Goal: Information Seeking & Learning: Learn about a topic

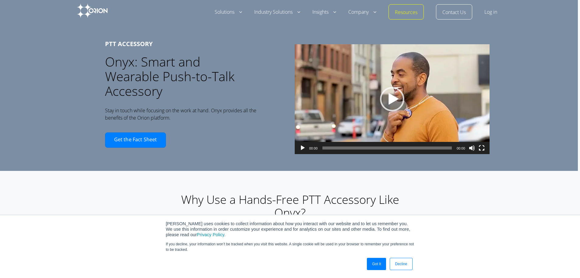
click at [521, 123] on div "PTT ACCESSORY Onyx: Smart and Wearable Push-to-Talk Accessory Stay in touch whi…" at bounding box center [288, 82] width 580 height 177
drag, startPoint x: 444, startPoint y: 110, endPoint x: 408, endPoint y: 102, distance: 36.2
click at [408, 102] on div "Video Player" at bounding box center [392, 99] width 195 height 110
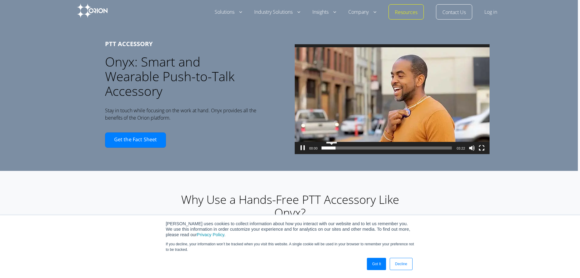
click at [334, 148] on span "00:14" at bounding box center [387, 147] width 129 height 3
click at [343, 147] on span "00:27" at bounding box center [387, 147] width 129 height 3
click at [360, 147] on span "00:46" at bounding box center [387, 147] width 129 height 3
click at [375, 147] on span "01:18" at bounding box center [387, 147] width 129 height 3
click at [387, 147] on span "01:36" at bounding box center [387, 147] width 129 height 3
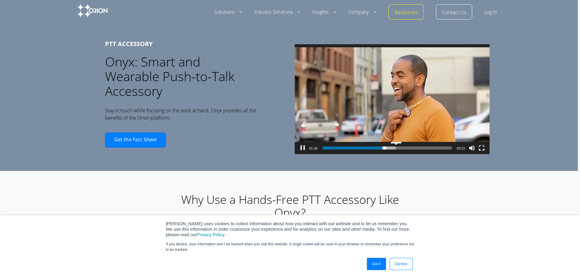
click at [399, 147] on span "01:54" at bounding box center [387, 147] width 129 height 3
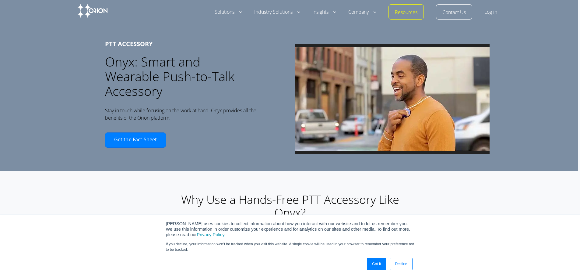
click at [371, 147] on span "01:37" at bounding box center [387, 147] width 129 height 3
click at [356, 44] on div "/wp-content/uploads/2021/06/CBS-Innovation-Nation-Orion-[PERSON_NAME].mp4 01:11…" at bounding box center [392, 44] width 195 height 0
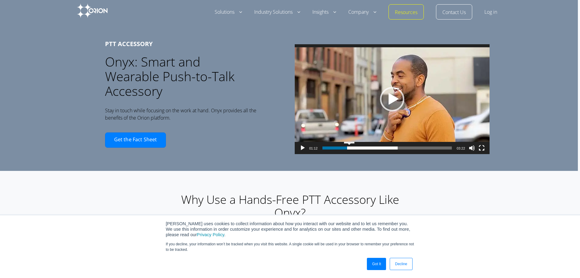
click at [352, 147] on span "00:41" at bounding box center [387, 147] width 129 height 3
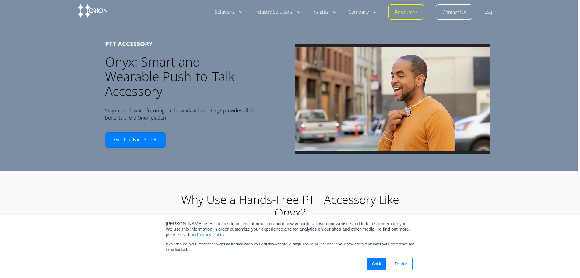
click at [355, 44] on div "/wp-content/uploads/2021/06/CBS-Innovation-Nation-Orion-[PERSON_NAME].mp4 00:41…" at bounding box center [392, 44] width 195 height 0
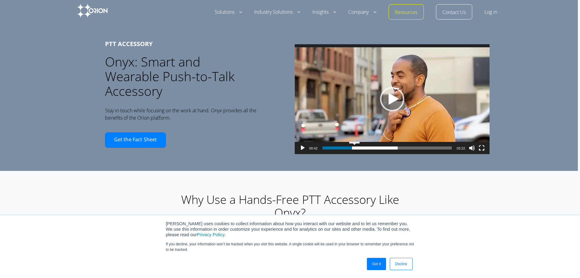
click at [357, 147] on span "00:49" at bounding box center [387, 147] width 129 height 3
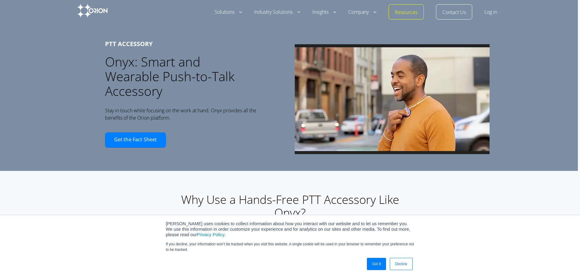
click at [360, 44] on div "/wp-content/uploads/2021/06/CBS-Innovation-Nation-Orion-[PERSON_NAME].mp4 00:49…" at bounding box center [392, 44] width 195 height 0
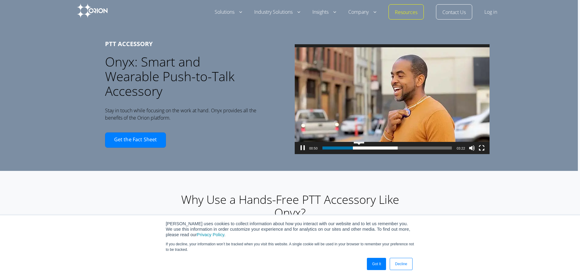
click at [361, 148] on span "00:56" at bounding box center [387, 147] width 129 height 3
click at [365, 148] on span "01:02" at bounding box center [387, 147] width 129 height 3
click at [370, 148] on span "01:10" at bounding box center [387, 147] width 129 height 3
click at [372, 148] on span "01:13" at bounding box center [387, 147] width 129 height 3
click at [375, 44] on div "/wp-content/uploads/2021/06/CBS-Innovation-Nation-Orion-[PERSON_NAME].mp4 01:14…" at bounding box center [392, 44] width 195 height 0
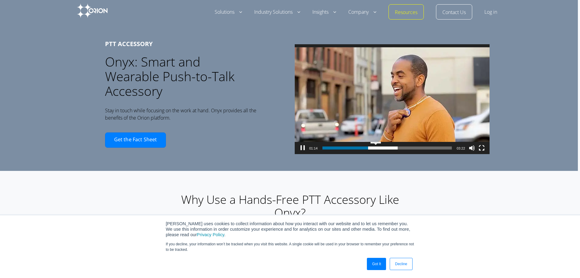
click at [378, 148] on span "01:22" at bounding box center [387, 147] width 129 height 3
click at [380, 148] on span "01:26" at bounding box center [387, 147] width 129 height 3
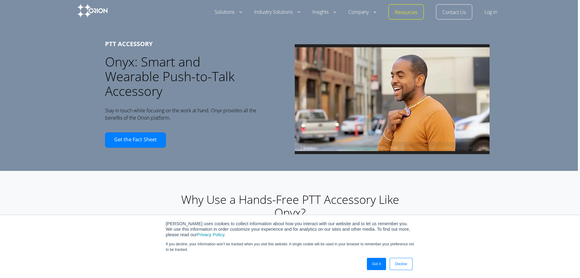
click at [382, 44] on div "/wp-content/uploads/2021/06/CBS-Innovation-Nation-Orion-[PERSON_NAME].mp4 01:26…" at bounding box center [392, 44] width 195 height 0
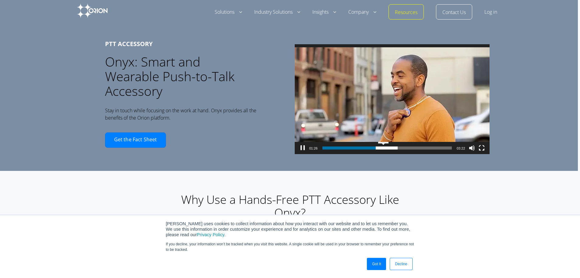
click at [386, 148] on span "01:34" at bounding box center [387, 147] width 129 height 3
click at [388, 148] on span "01:37" at bounding box center [387, 147] width 129 height 3
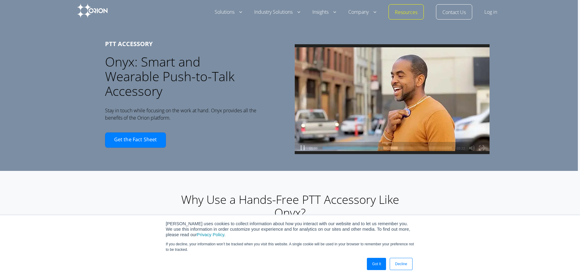
click at [391, 148] on span "01:40" at bounding box center [387, 147] width 129 height 3
click at [394, 148] on span "01:47" at bounding box center [387, 147] width 129 height 3
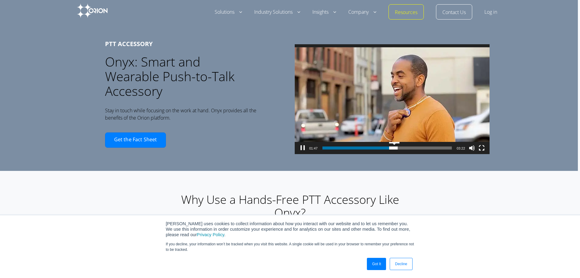
click at [397, 148] on span "01:51" at bounding box center [387, 147] width 129 height 3
click at [397, 148] on span "Time Slider" at bounding box center [395, 147] width 2 height 2
click at [400, 148] on span "01:57" at bounding box center [387, 147] width 129 height 3
click at [403, 148] on span "02:01" at bounding box center [387, 147] width 129 height 3
click at [406, 148] on span "02:05" at bounding box center [387, 147] width 129 height 3
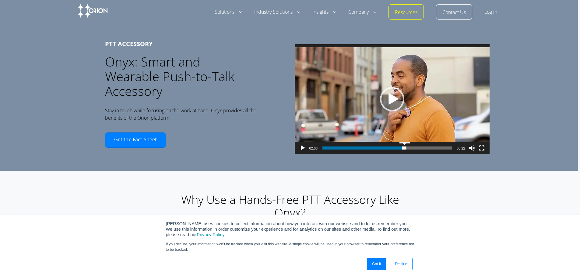
click at [407, 148] on span "02:08" at bounding box center [387, 147] width 129 height 3
click at [407, 148] on span "Time Slider" at bounding box center [405, 147] width 2 height 2
click at [411, 148] on span "02:12" at bounding box center [387, 147] width 129 height 3
click at [415, 148] on span "02:20" at bounding box center [387, 147] width 129 height 3
click at [417, 148] on span "02:22" at bounding box center [387, 147] width 129 height 3
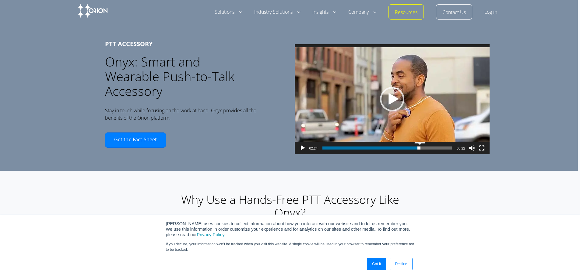
click at [422, 148] on span "02:31" at bounding box center [387, 147] width 129 height 3
click at [428, 148] on span "02:40" at bounding box center [387, 147] width 129 height 3
click at [425, 148] on span "02:40" at bounding box center [387, 147] width 129 height 3
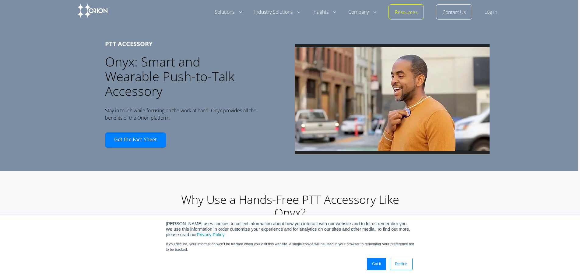
click at [422, 44] on div "/wp-content/uploads/2021/06/CBS-Innovation-Nation-Orion-[PERSON_NAME].mp4 02:35…" at bounding box center [392, 44] width 195 height 0
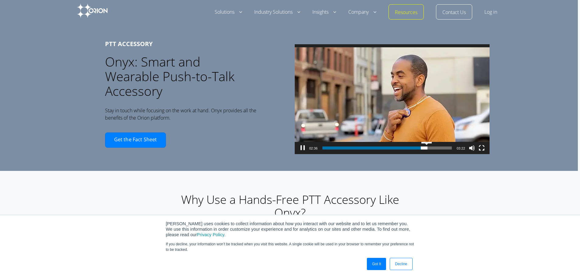
click at [429, 148] on span "02:42" at bounding box center [387, 147] width 129 height 3
click at [426, 148] on span "02:38" at bounding box center [387, 147] width 129 height 3
click at [523, 148] on div "PTT ACCESSORY Onyx: Smart and Wearable Push-to-Talk Accessory Stay in touch whi…" at bounding box center [288, 82] width 580 height 177
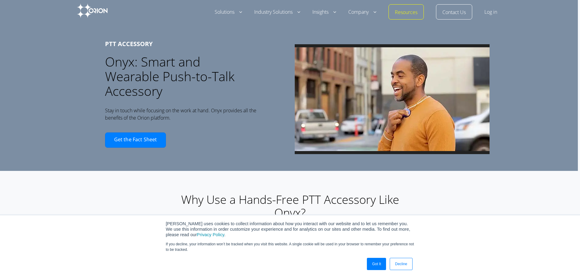
drag, startPoint x: 239, startPoint y: 183, endPoint x: 321, endPoint y: 184, distance: 82.0
click at [240, 183] on div "Why Use a Hands-Free PTT Accessory Like Onyx? Onyx works anywhere, with any dev…" at bounding box center [290, 220] width 252 height 75
